Goal: Find specific page/section: Find specific page/section

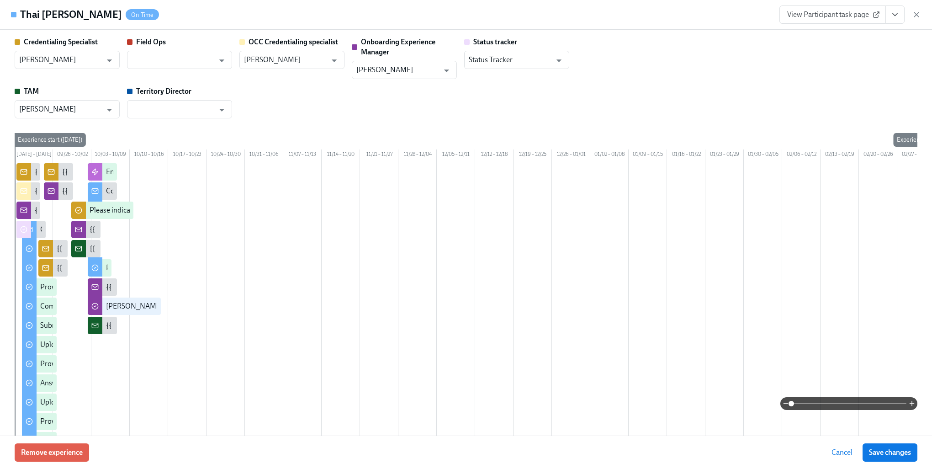
scroll to position [2010, 0]
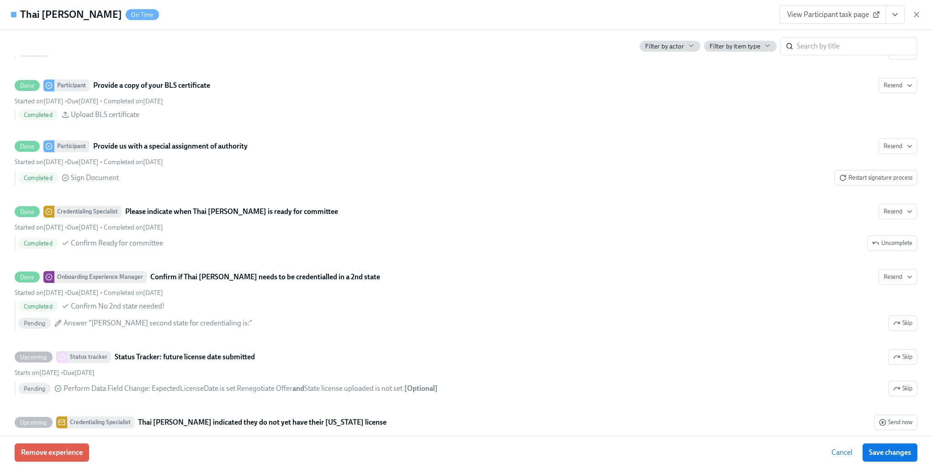
drag, startPoint x: 850, startPoint y: 455, endPoint x: 846, endPoint y: 439, distance: 17.2
click at [850, 455] on span "Cancel" at bounding box center [841, 452] width 21 height 9
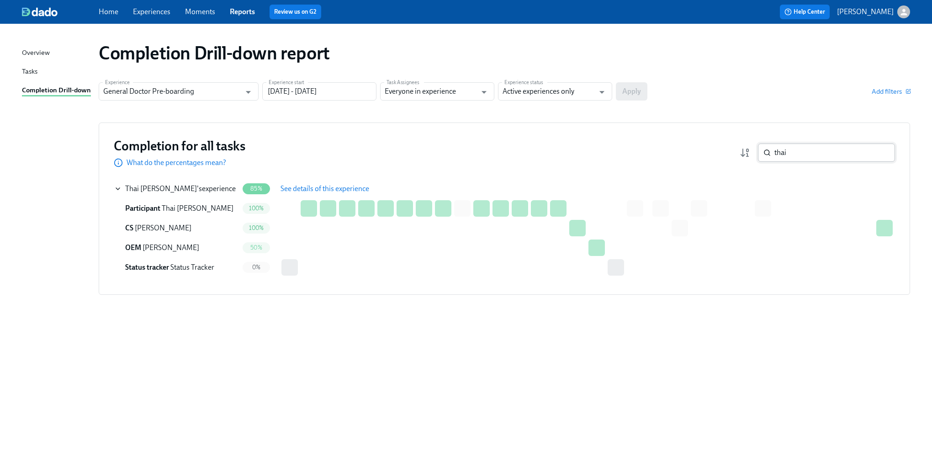
click at [799, 152] on input "thai" at bounding box center [834, 152] width 121 height 18
type input "n"
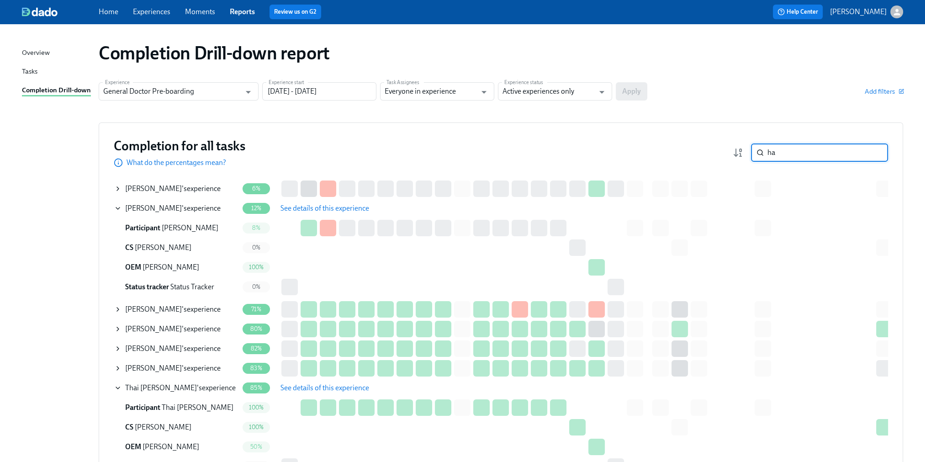
type input "ha"
click at [116, 187] on icon at bounding box center [117, 188] width 7 height 7
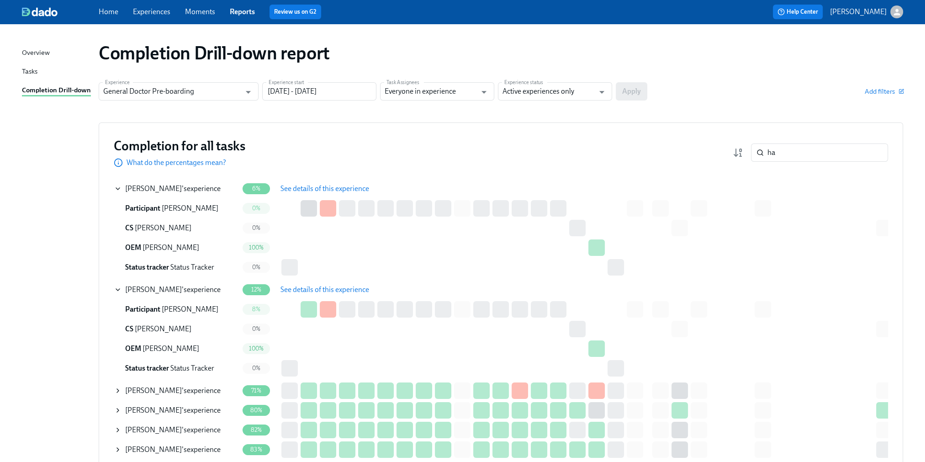
click at [301, 190] on span "See details of this experience" at bounding box center [324, 188] width 89 height 9
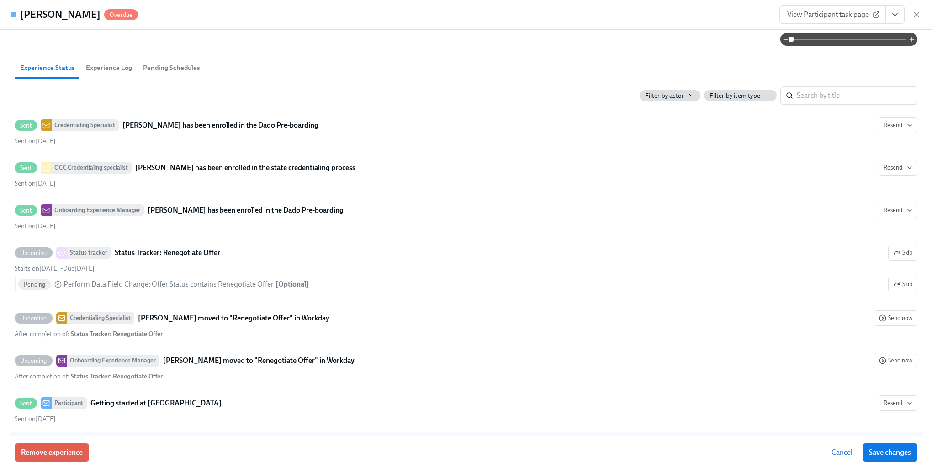
scroll to position [640, 0]
